Goal: Information Seeking & Learning: Check status

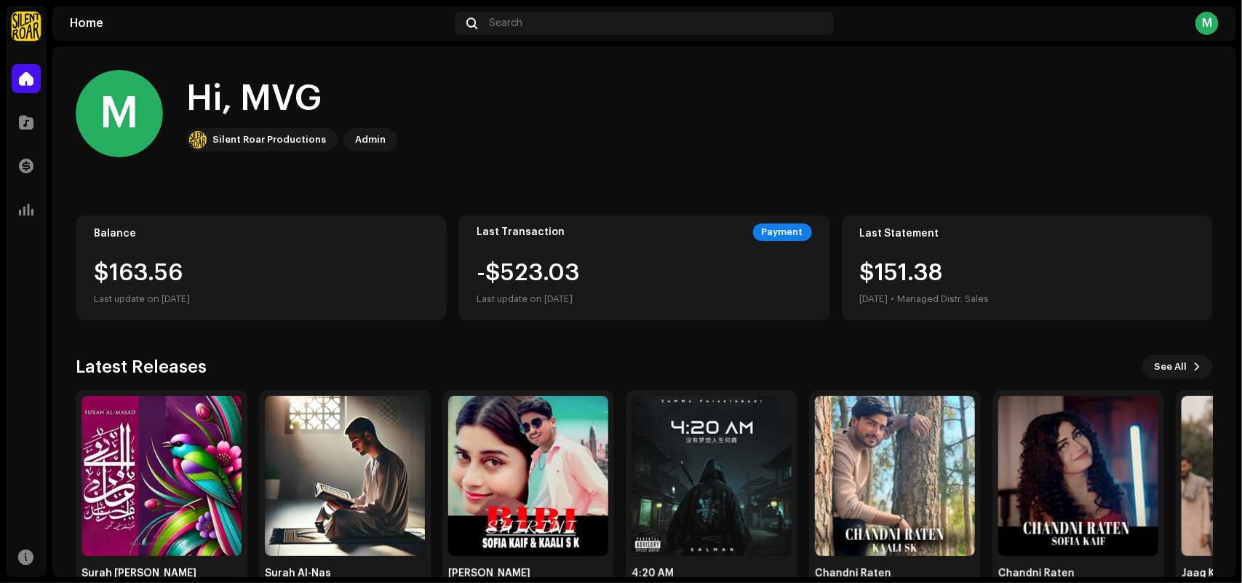
click at [470, 164] on home-user "M Hi, MVG Silent Roar Productions Admin" at bounding box center [644, 125] width 1137 height 111
click at [31, 211] on span at bounding box center [26, 210] width 15 height 12
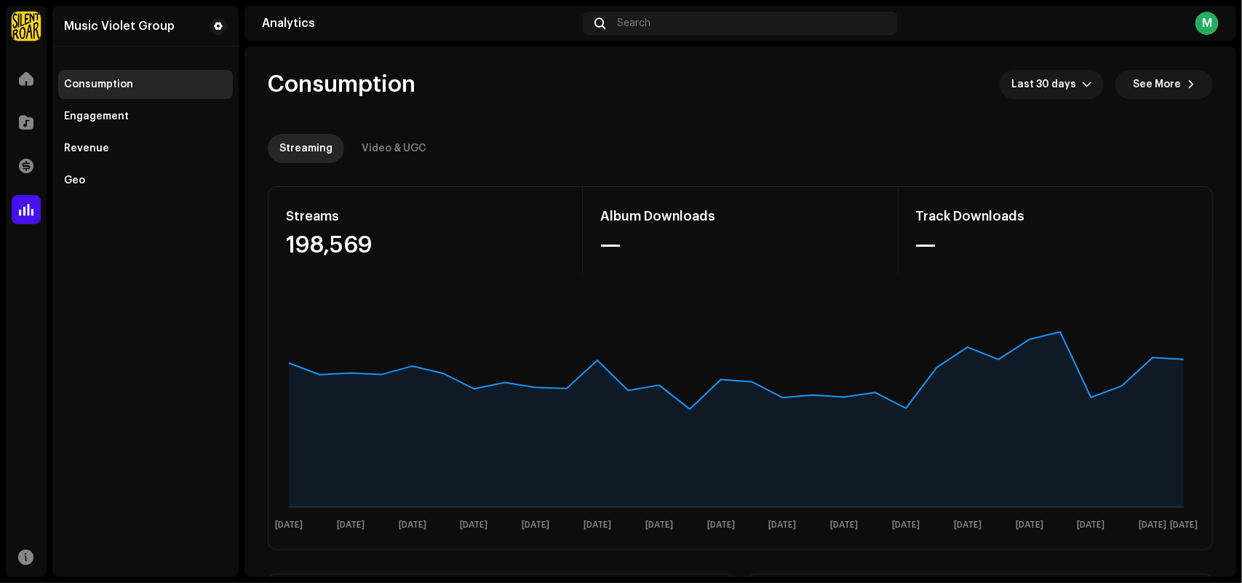
click at [507, 162] on div "Streaming Video & UGC" at bounding box center [740, 148] width 945 height 29
click at [411, 146] on div "Video & UGC" at bounding box center [394, 148] width 65 height 29
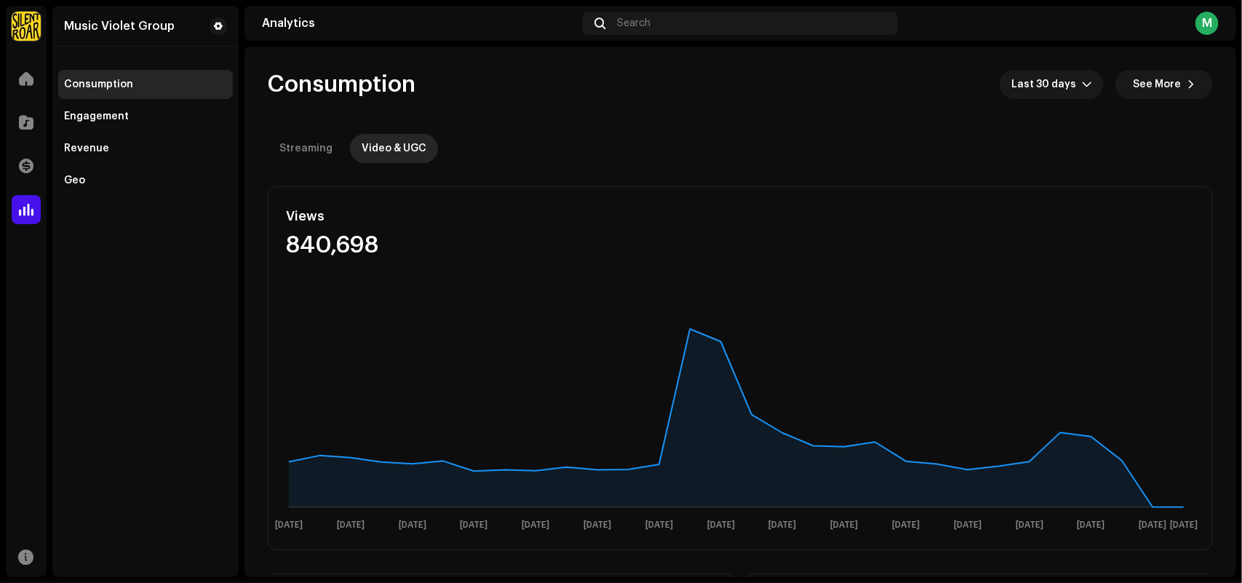
click at [543, 130] on re-o-consumption-dashboard-header "Consumption Last 30 days See More Streaming Video & UGC" at bounding box center [740, 111] width 945 height 128
click at [706, 201] on div "Views 840,698" at bounding box center [740, 230] width 944 height 87
click at [546, 154] on div "Streaming Video & UGC" at bounding box center [740, 148] width 945 height 29
click at [518, 164] on re-o-consumption-dashboard-header "Consumption Last 30 days See More Streaming Video & UGC" at bounding box center [740, 111] width 945 height 128
click at [587, 186] on div "Views 840,698 [DATE] Sep [DATE] Sep [DATE] Sep [DATE] Sep [DATE] Sep [DATE] [DA…" at bounding box center [740, 368] width 945 height 364
